Goal: Complete application form

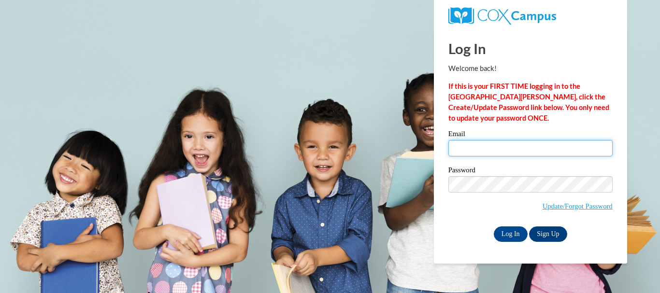
click at [532, 146] on input "Email" at bounding box center [531, 148] width 164 height 16
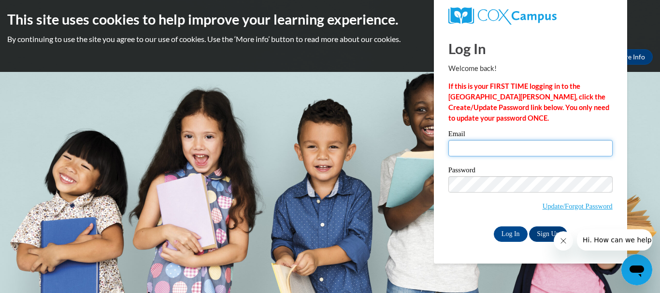
type input "[EMAIL_ADDRESS][DOMAIN_NAME]"
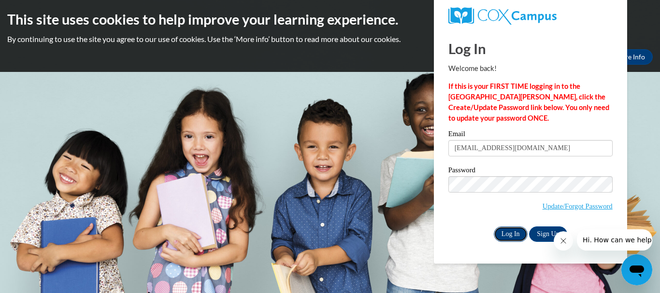
click at [508, 235] on input "Log In" at bounding box center [511, 234] width 34 height 15
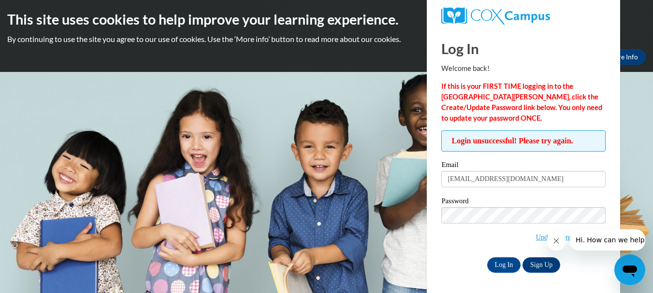
click at [585, 273] on div "Log In Welcome back! If this is your FIRST TIME logging in to the [GEOGRAPHIC_D…" at bounding box center [524, 162] width 208 height 266
click at [533, 264] on link "Sign Up" at bounding box center [542, 265] width 38 height 15
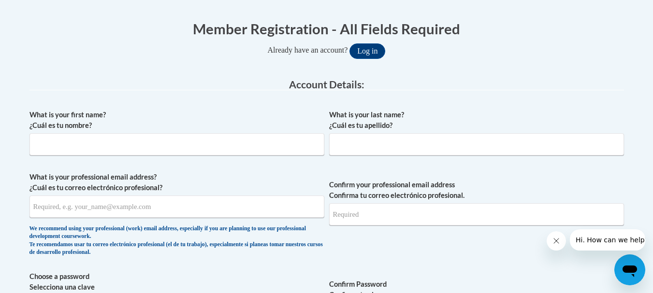
scroll to position [179, 0]
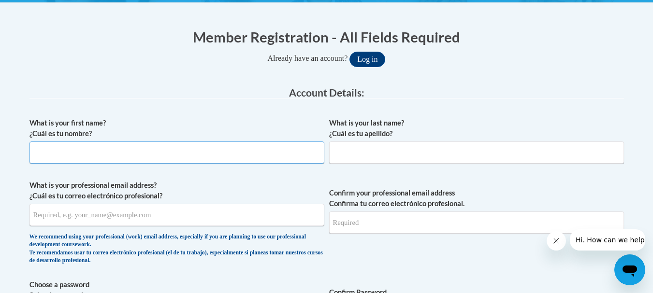
click at [261, 153] on input "What is your first name? ¿Cuál es tu nombre?" at bounding box center [176, 153] width 295 height 22
type input "Jason"
click at [359, 157] on input "What is your last name? ¿Cuál es tu apellido?" at bounding box center [476, 153] width 295 height 22
type input "East"
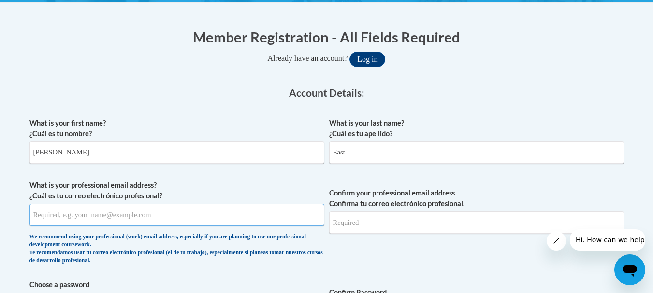
click at [229, 221] on input "What is your professional email address? ¿Cuál es tu correo electrónico profesi…" at bounding box center [176, 215] width 295 height 22
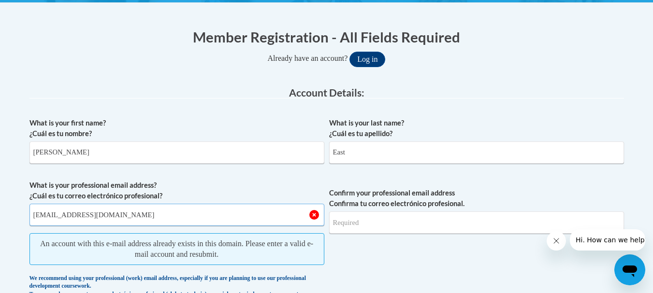
type input "[EMAIL_ADDRESS][DOMAIN_NAME]"
click at [369, 222] on input "Confirm your professional email address Confirma tu correo electrónico profesio…" at bounding box center [476, 223] width 295 height 22
type input "j"
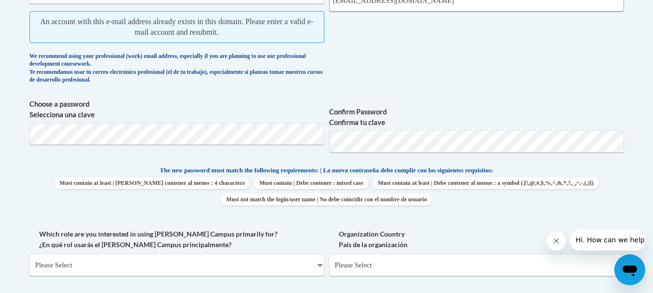
scroll to position [399, 0]
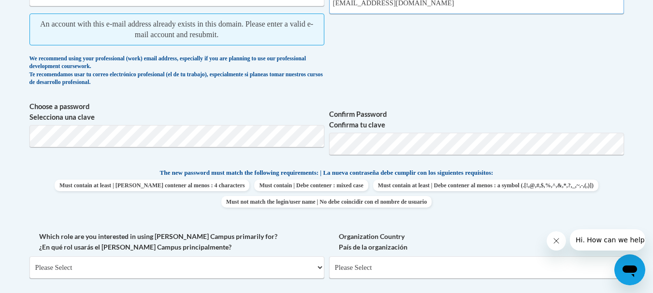
type input "[EMAIL_ADDRESS][DOMAIN_NAME]"
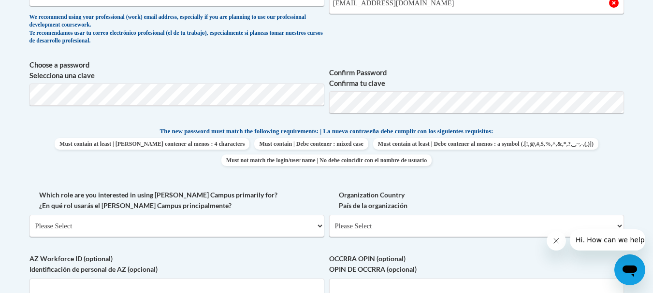
click at [235, 75] on label "Choose a password Selecciona una clave" at bounding box center [176, 70] width 295 height 21
click at [429, 72] on label "Confirm Password Confirma tu clave" at bounding box center [476, 78] width 295 height 21
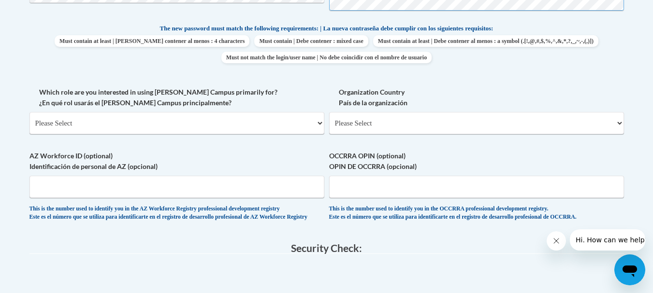
scroll to position [510, 0]
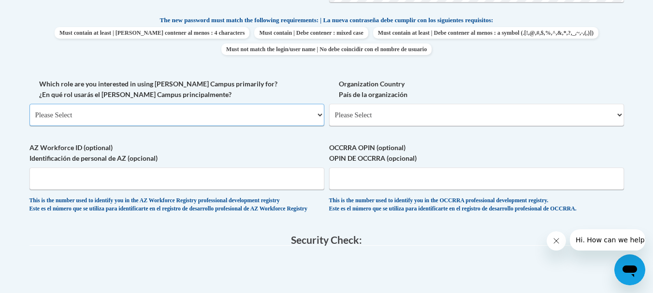
click at [319, 115] on select "Please Select College/University | Colegio/Universidad Community/Nonprofit Part…" at bounding box center [176, 115] width 295 height 22
select select "fbf2d438-af2f-41f8-98f1-81c410e29de3"
click at [29, 104] on select "Please Select College/University | Colegio/Universidad Community/Nonprofit Part…" at bounding box center [176, 115] width 295 height 22
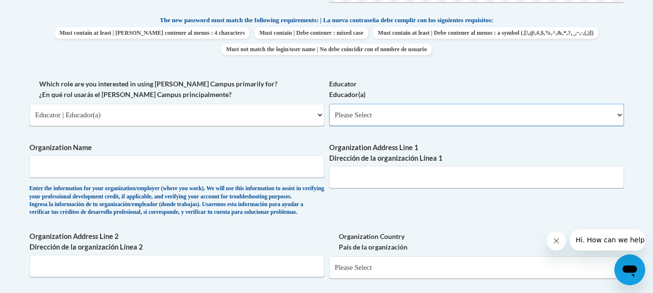
click at [617, 115] on select "Please Select Early Learning/Daycare Teacher/Family Home Care Provider | Maestr…" at bounding box center [476, 115] width 295 height 22
select select "8e40623d-54d0-45cd-9f92-5df65cd3f8cf"
click at [329, 104] on select "Please Select Early Learning/Daycare Teacher/Family Home Care Provider | Maestr…" at bounding box center [476, 115] width 295 height 22
click at [244, 161] on input "Organization Name" at bounding box center [176, 167] width 295 height 22
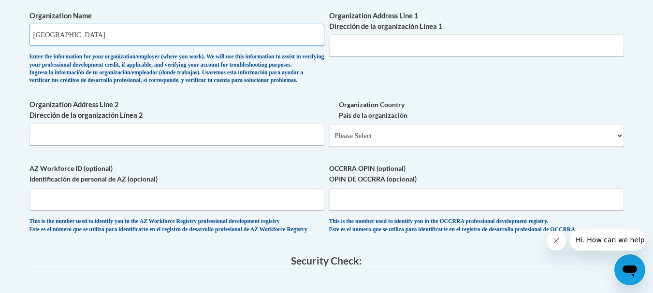
scroll to position [640, 0]
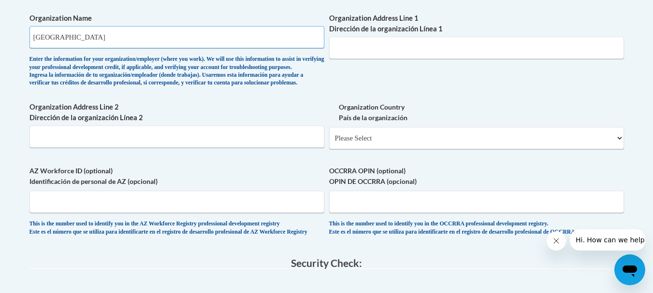
type input "Trousdale County Schools"
click at [620, 149] on select "Please Select United States | Estados Unidos Outside of the United States | Fue…" at bounding box center [476, 138] width 295 height 22
select select "ad49bcad-a171-4b2e-b99c-48b446064914"
click at [329, 143] on select "Please Select United States | Estados Unidos Outside of the United States | Fue…" at bounding box center [476, 138] width 295 height 22
select select
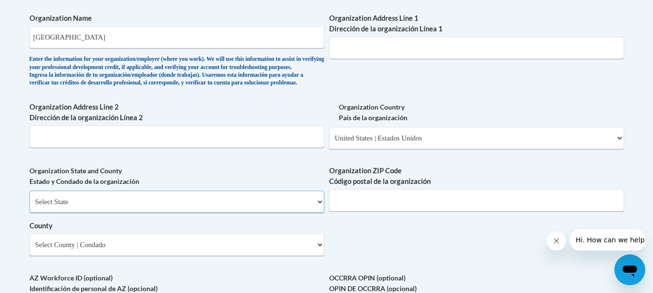
click at [319, 213] on select "Select State Alabama Alaska Arizona Arkansas California Colorado Connecticut De…" at bounding box center [176, 202] width 295 height 22
select select "Tennessee"
click at [29, 207] on select "Select State Alabama Alaska Arizona Arkansas California Colorado Connecticut De…" at bounding box center [176, 202] width 295 height 22
click at [429, 212] on input "Organization ZIP Code Código postal de la organización" at bounding box center [476, 201] width 295 height 22
type input "37074"
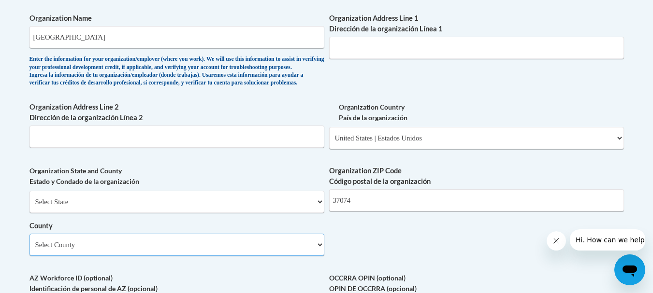
click at [320, 256] on select "Select County Anderson Bedford Benton Bledsoe Blount Bradley Campbell Cannon Ca…" at bounding box center [176, 245] width 295 height 22
select select "Trousdale"
click at [29, 250] on select "Select County Anderson Bedford Benton Bledsoe Blount Bradley Campbell Cannon Ca…" at bounding box center [176, 245] width 295 height 22
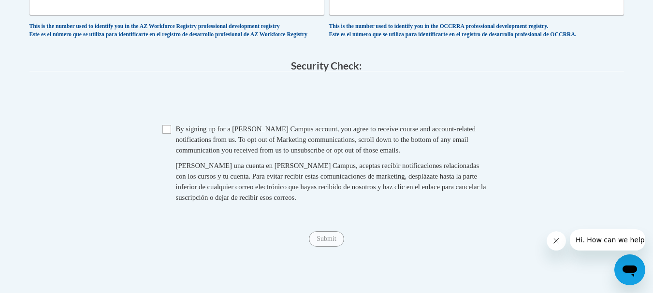
scroll to position [950, 0]
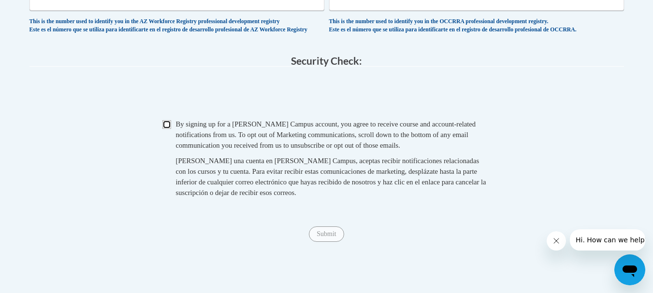
click at [171, 129] on input "Checkbox" at bounding box center [166, 124] width 9 height 9
checkbox input "true"
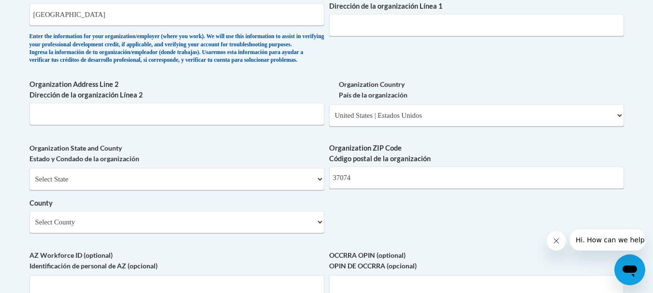
scroll to position [637, 0]
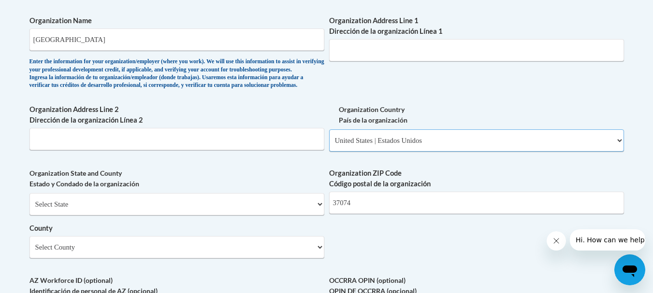
click at [358, 152] on select "Please Select United States | Estados Unidos Outside of the United States | Fue…" at bounding box center [476, 141] width 295 height 22
click at [329, 145] on select "Please Select United States | Estados Unidos Outside of the United States | Fue…" at bounding box center [476, 141] width 295 height 22
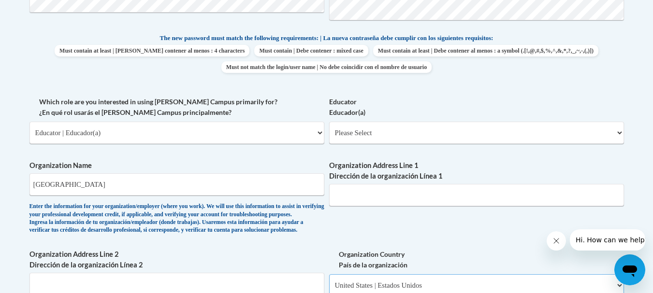
scroll to position [566, 0]
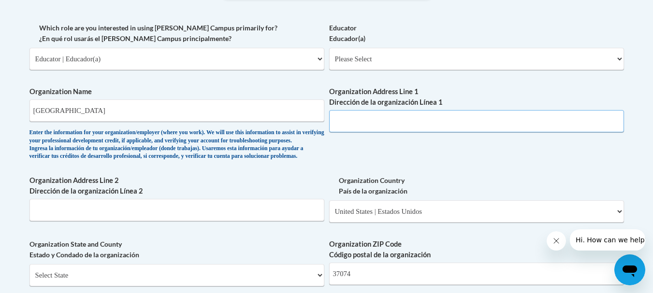
click at [419, 121] on input "Organization Address Line 1 Dirección de la organización Línea 1" at bounding box center [476, 121] width 295 height 22
type input "103 Lock Six Rd"
drag, startPoint x: 618, startPoint y: 61, endPoint x: 629, endPoint y: 58, distance: 12.0
click at [629, 58] on div "Member Registration - All Fields Required Already have an account? Log in Prefe…" at bounding box center [326, 137] width 609 height 1015
select select "8e40623d-54d0-45cd-9f92-5df65cd3f8cf"
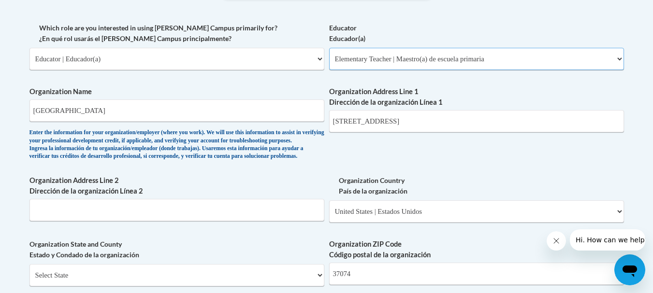
click at [329, 48] on select "Please Select Early Learning/Daycare Teacher/Family Home Care Provider | Maestr…" at bounding box center [476, 59] width 295 height 22
select select "null"
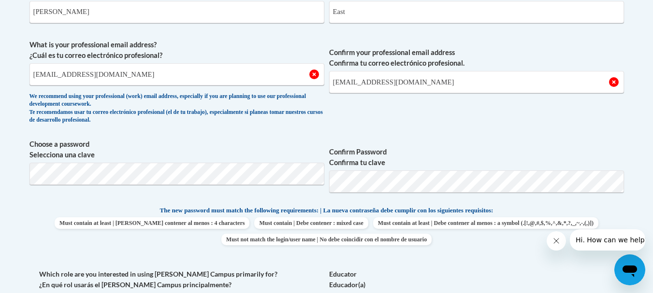
scroll to position [314, 0]
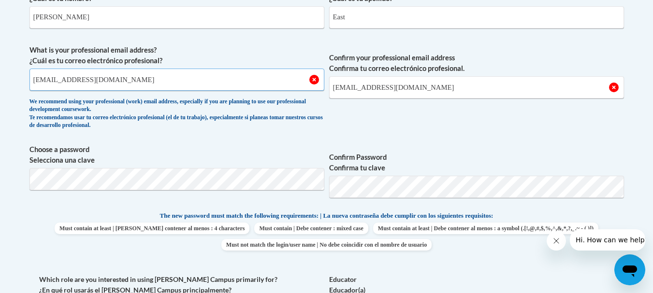
click at [273, 73] on input "[EMAIL_ADDRESS][DOMAIN_NAME]" at bounding box center [176, 80] width 295 height 22
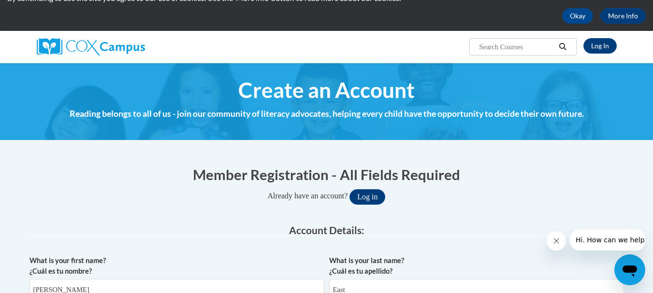
scroll to position [0, 0]
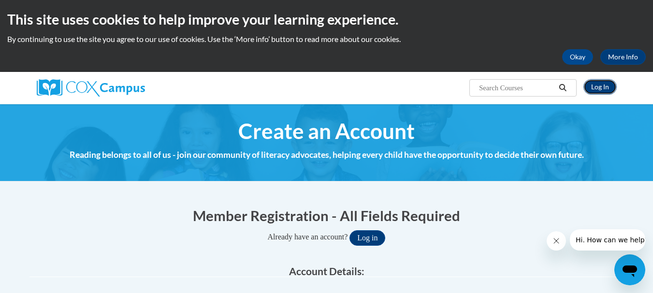
click at [597, 87] on link "Log In" at bounding box center [600, 86] width 33 height 15
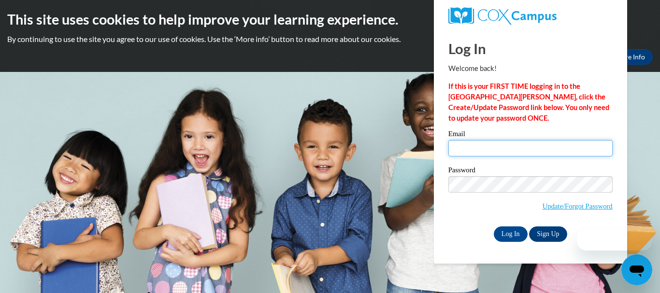
click at [535, 151] on input "Email" at bounding box center [531, 148] width 164 height 16
type input "[EMAIL_ADDRESS][DOMAIN_NAME]"
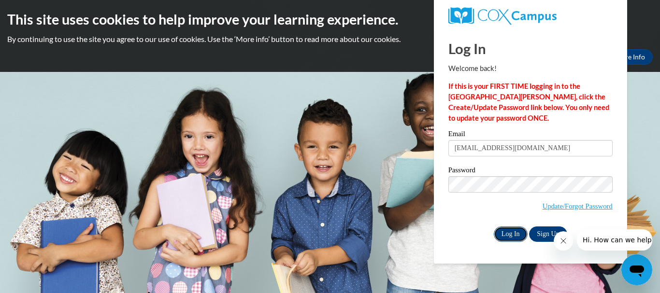
click at [507, 231] on input "Log In" at bounding box center [511, 234] width 34 height 15
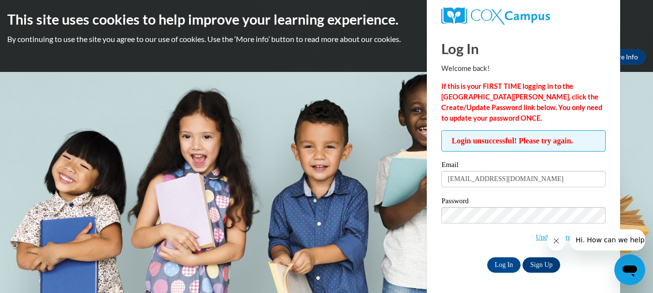
click at [463, 241] on span "Update/Forgot Password" at bounding box center [523, 227] width 164 height 40
click at [495, 265] on input "Log In" at bounding box center [504, 265] width 34 height 15
click at [456, 253] on div "Password Update/Forgot Password" at bounding box center [523, 226] width 164 height 57
click at [495, 267] on input "Log In" at bounding box center [504, 265] width 34 height 15
click at [503, 264] on input "Log In" at bounding box center [504, 265] width 34 height 15
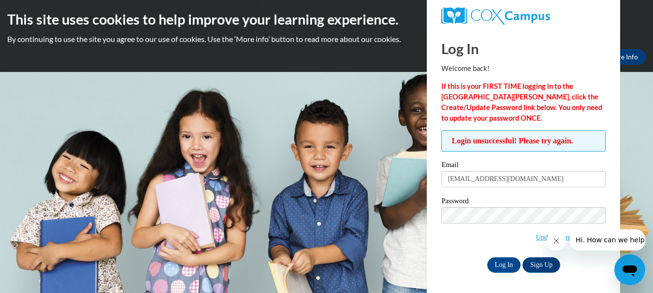
click at [452, 246] on span "Update/Forgot Password" at bounding box center [523, 227] width 164 height 40
click at [498, 264] on input "Log In" at bounding box center [504, 265] width 34 height 15
click at [462, 253] on div "Password Update/Forgot Password" at bounding box center [523, 226] width 164 height 57
click at [503, 266] on input "Log In" at bounding box center [504, 265] width 34 height 15
click at [557, 238] on icon "Close message from company" at bounding box center [556, 241] width 8 height 8
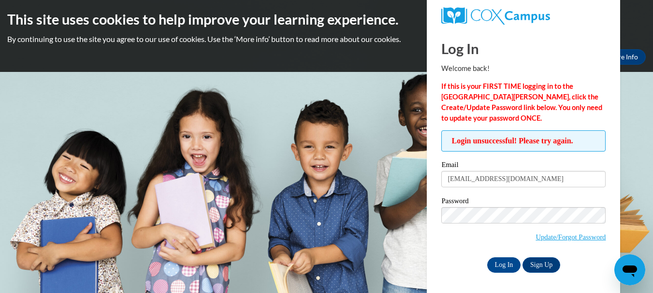
click at [526, 198] on label "Password" at bounding box center [523, 203] width 164 height 10
click at [508, 263] on input "Log In" at bounding box center [504, 265] width 34 height 15
